Goal: Complete application form: Complete application form

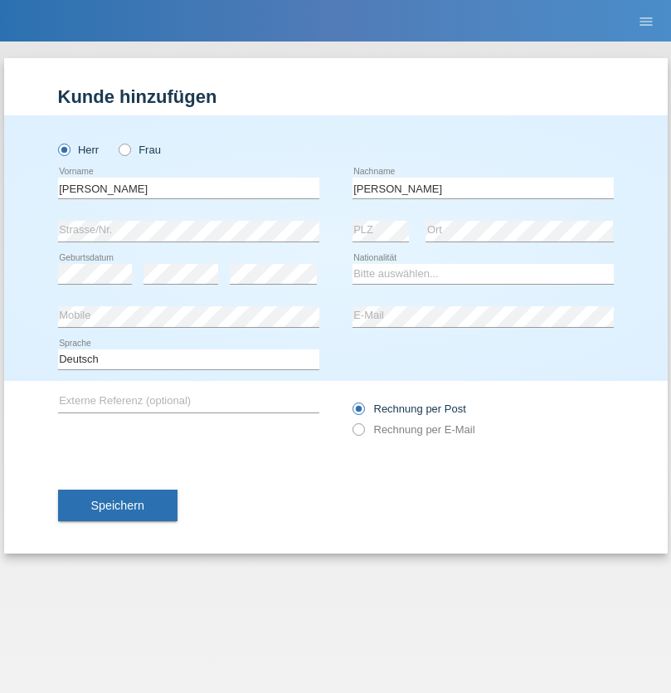
type input "[PERSON_NAME]"
select select "IT"
select select "C"
select select "31"
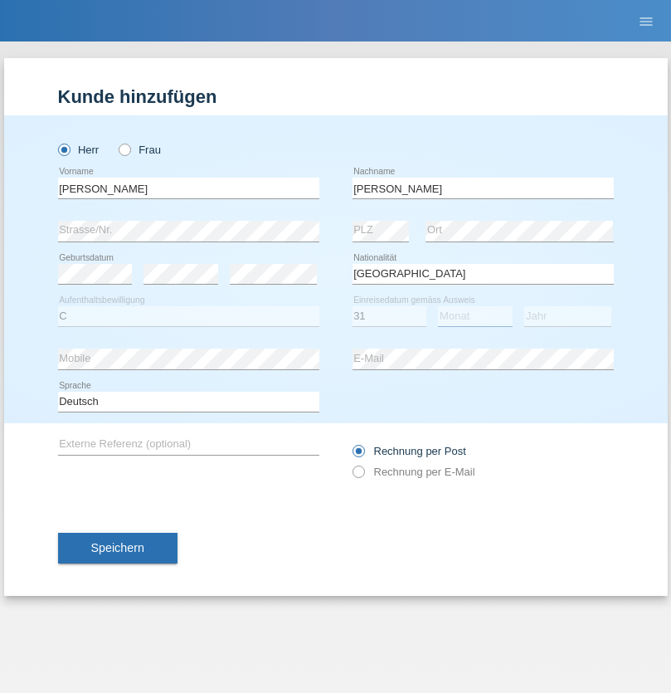
select select "07"
select select "2018"
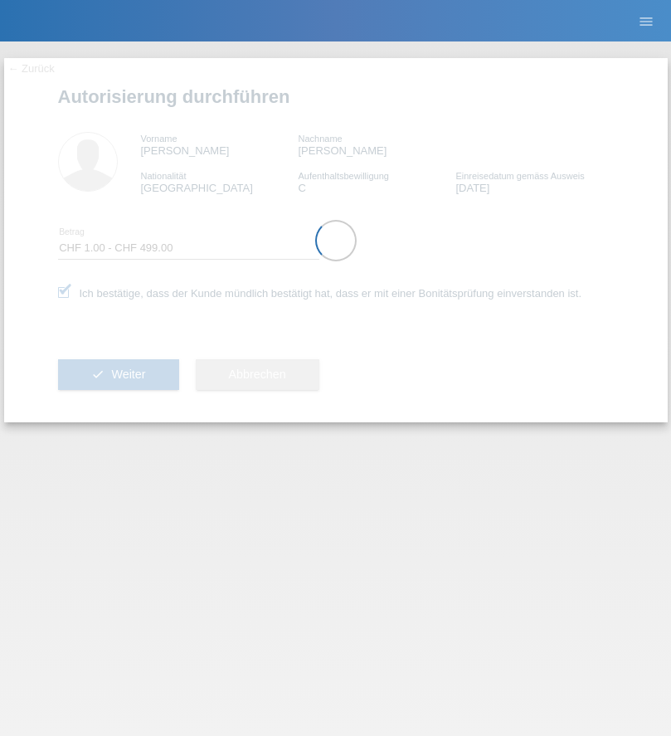
select select "1"
